Goal: Task Accomplishment & Management: Complete application form

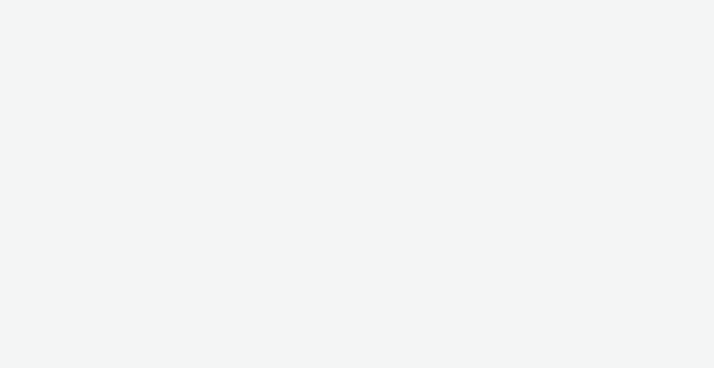
select select "b1b940d3-d05b-48b5-821e-f328c33b988b"
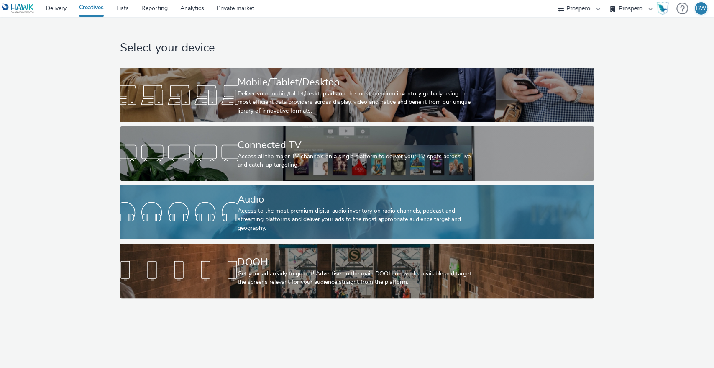
click at [261, 202] on div "Audio" at bounding box center [356, 199] width 236 height 15
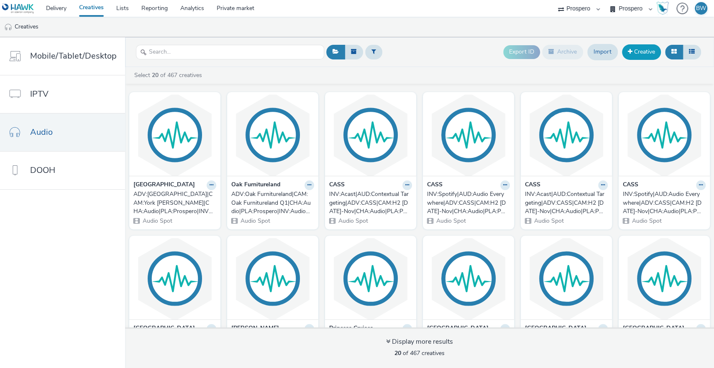
click at [641, 52] on link "Creative" at bounding box center [641, 51] width 39 height 15
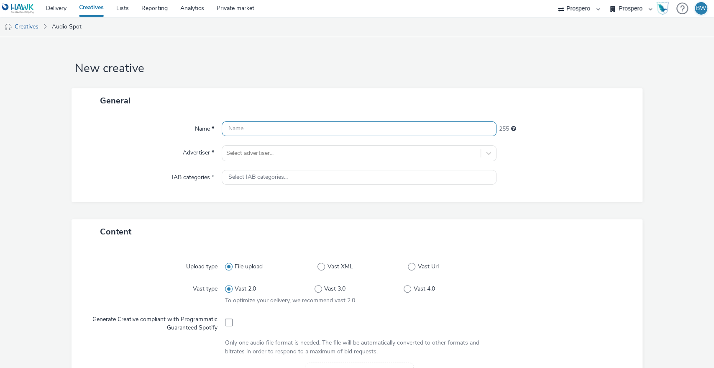
click at [317, 128] on input "text" at bounding box center [359, 128] width 275 height 15
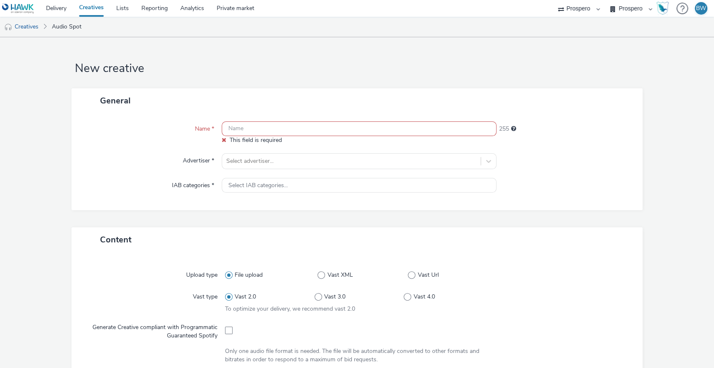
paste input "ADV:Tapi|PRO:N/A|CAM:[PERSON_NAME] Carpets|CHA:Audio|PLA:Prospero|INV:Hawk|OBJ:…"
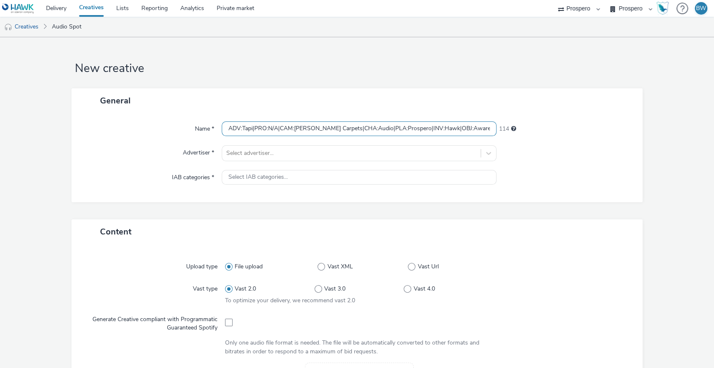
drag, startPoint x: 277, startPoint y: 126, endPoint x: 107, endPoint y: 135, distance: 170.5
click at [107, 135] on div "Name * ADV:Tapi|PRO:N/A|CAM:[PERSON_NAME] Carpets|CHA:Audio|PLA:Prospero|INV:Ha…" at bounding box center [357, 128] width 555 height 15
click at [242, 131] on input "ADV:Tapi|PRO:N/A|CAM:[PERSON_NAME] Carpets|CHA:Audio|PLA:Prospero|INV:Hawk|OBJ:…" at bounding box center [359, 128] width 275 height 15
drag, startPoint x: 338, startPoint y: 128, endPoint x: 391, endPoint y: 126, distance: 52.8
click at [391, 126] on input "ADV:Tapi|PRO:N/A|CAM:[PERSON_NAME] Carpets|CHA:Audio|PLA:Prospero|INV:Hawk|OBJ:…" at bounding box center [359, 128] width 275 height 15
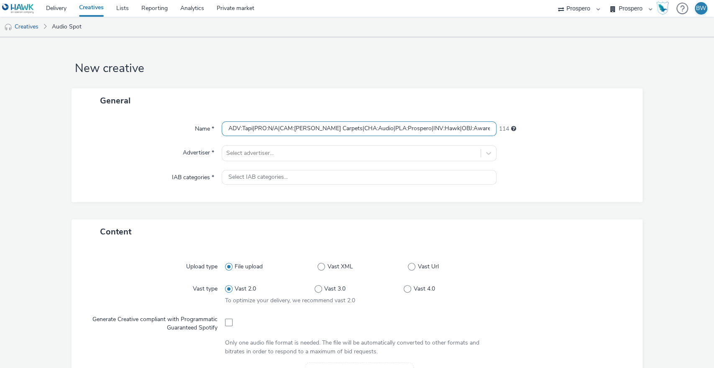
click at [391, 126] on input "ADV:Tapi|PRO:N/A|CAM:[PERSON_NAME] Carpets|CHA:Audio|PLA:Prospero|INV:Hawk|OBJ:…" at bounding box center [359, 128] width 275 height 15
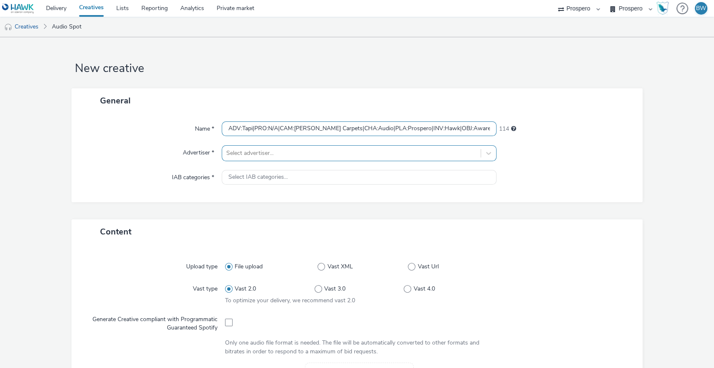
type input "ADV:Tapi|PRO:N/A|CAM:[PERSON_NAME] Carpets|CHA:Audio|PLA:Prospero|INV:Hawk|OBJ:…"
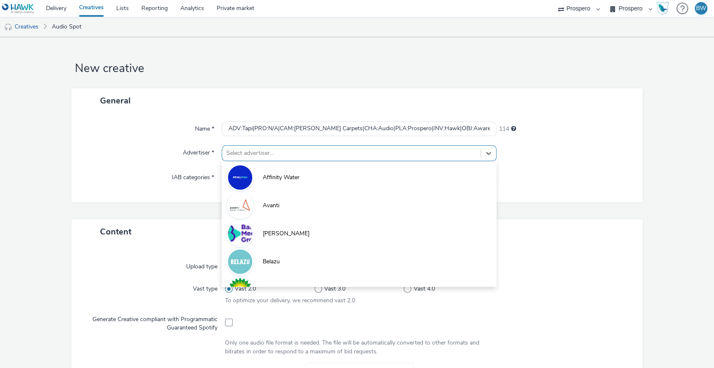
click at [263, 152] on div at bounding box center [351, 153] width 251 height 10
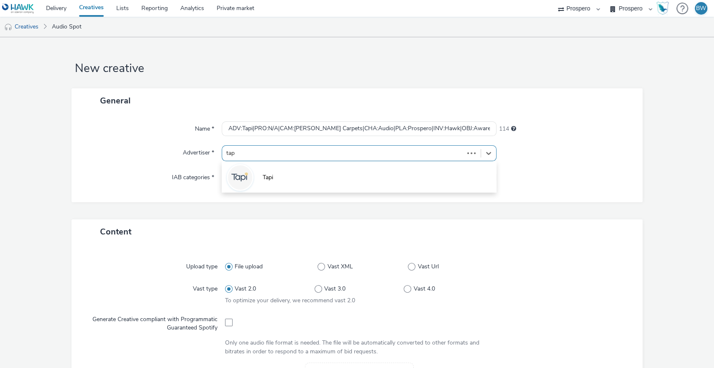
type input "tapi"
click at [263, 176] on span "Tapi" at bounding box center [268, 177] width 10 height 8
type input "[URL][DOMAIN_NAME]"
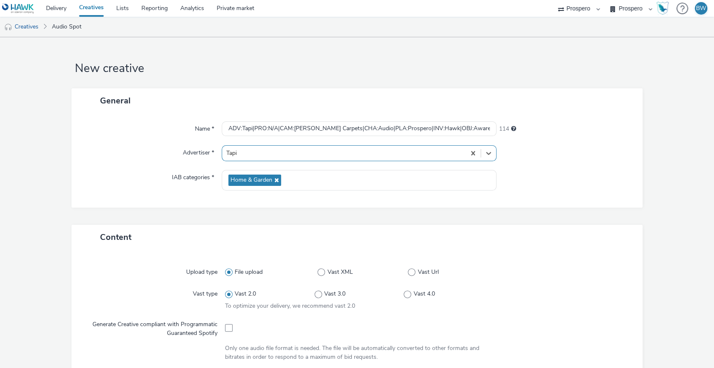
click at [105, 180] on div "IAB categories *" at bounding box center [151, 180] width 142 height 21
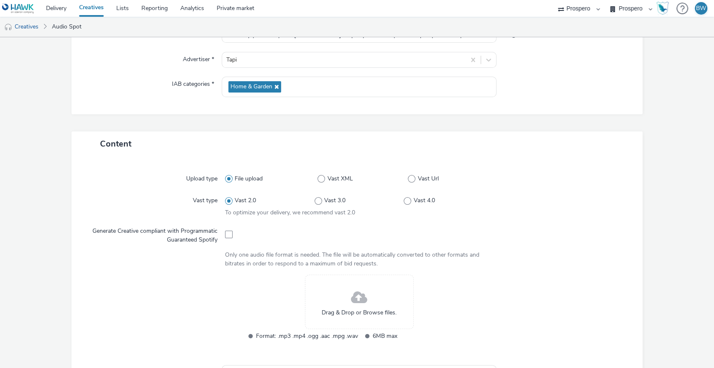
scroll to position [93, 0]
click at [418, 180] on span "Vast Url" at bounding box center [428, 179] width 21 height 8
click at [413, 180] on input "Vast Url" at bounding box center [410, 179] width 5 height 5
radio input "false"
radio input "true"
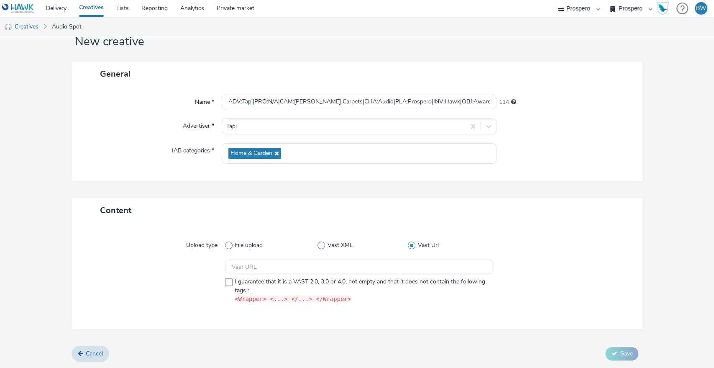
scroll to position [26, 0]
click at [297, 270] on input "text" at bounding box center [359, 268] width 269 height 15
paste input "https://[DOMAIN_NAME]/ddm/pfadx/N2418846.5078250PROSPERO/B34211514.429001351;sz…"
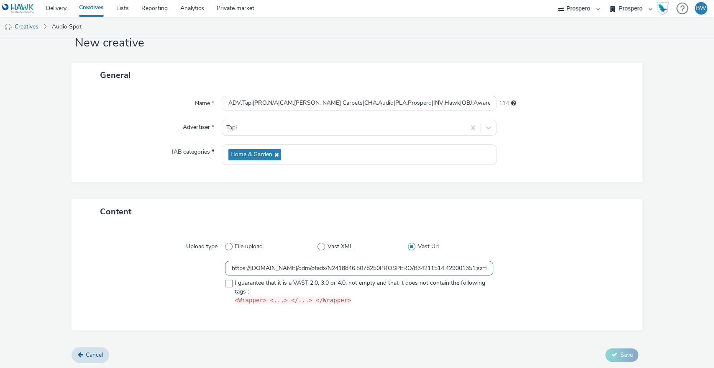
scroll to position [0, 319]
type input "https://[DOMAIN_NAME]/ddm/pfadx/N2418846.5078250PROSPERO/B34211514.429001351;sz…"
click at [226, 285] on span at bounding box center [229, 284] width 8 height 8
checkbox input "true"
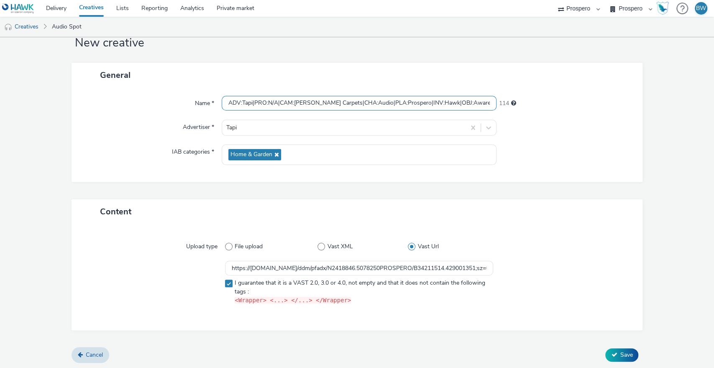
click at [395, 103] on input "ADV:Tapi|PRO:N/A|CAM:[PERSON_NAME] Carpets|CHA:Audio|PLA:Prospero|INV:Hawk|OBJ:…" at bounding box center [359, 103] width 275 height 15
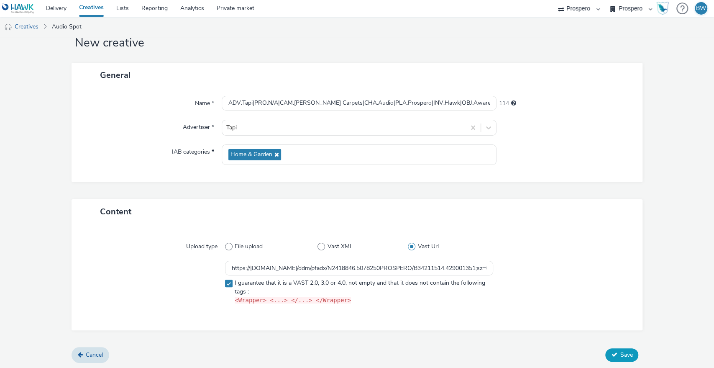
click at [620, 351] on span "Save" at bounding box center [626, 355] width 13 height 8
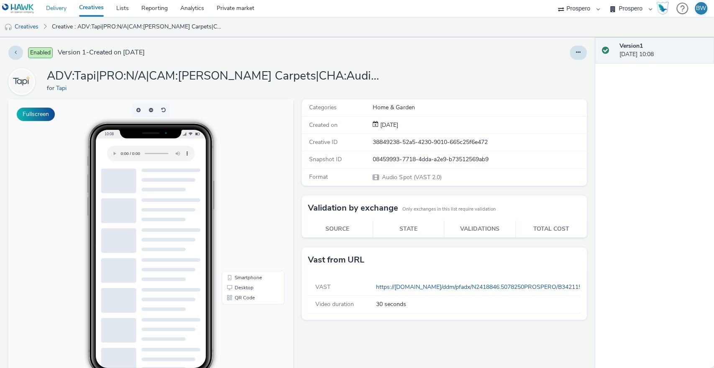
click at [58, 11] on link "Delivery" at bounding box center [56, 8] width 33 height 17
